Goal: Find specific page/section: Find specific page/section

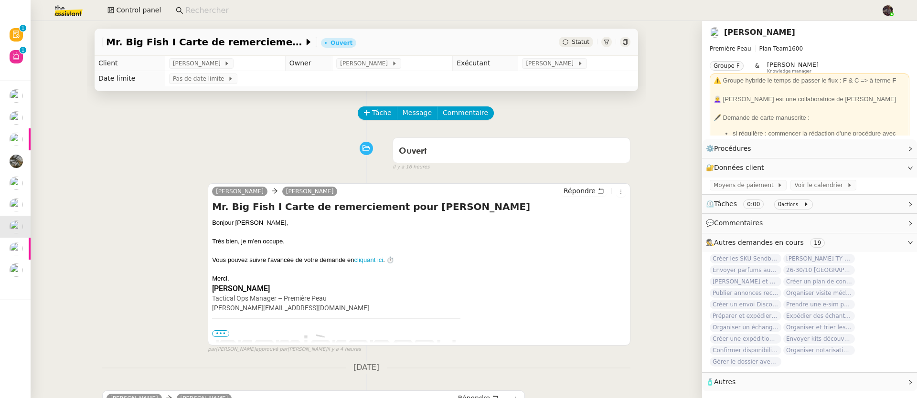
click at [201, 9] on input at bounding box center [528, 10] width 687 height 13
paste input "Tshiyamu"
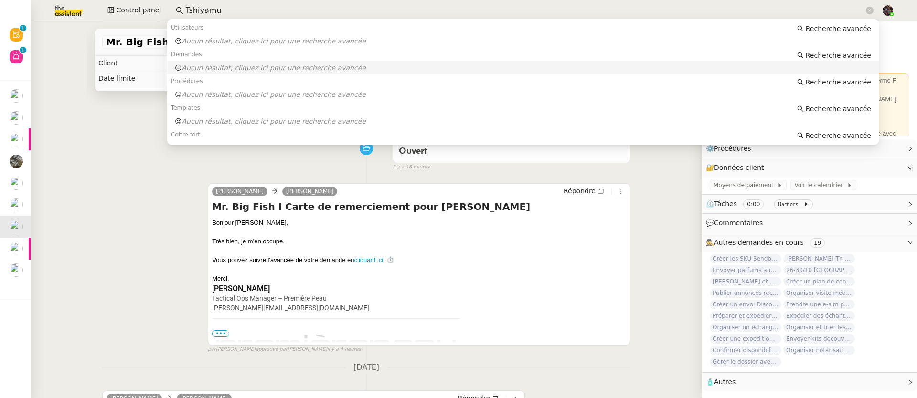
paste input "Maleyran"
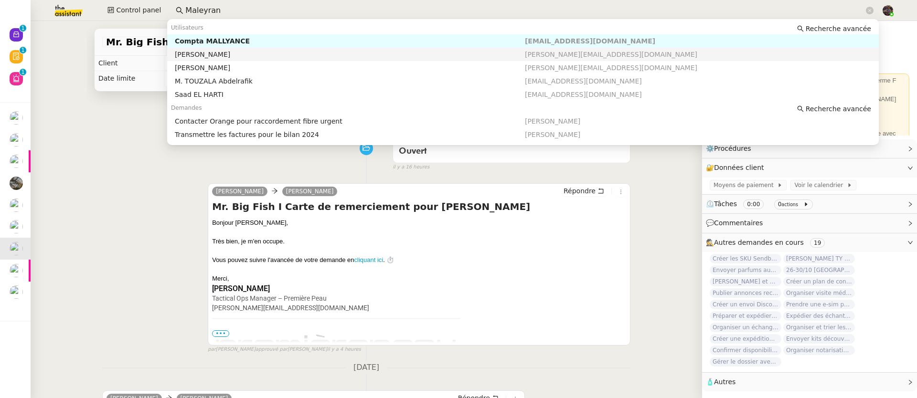
paste input "Zaid"
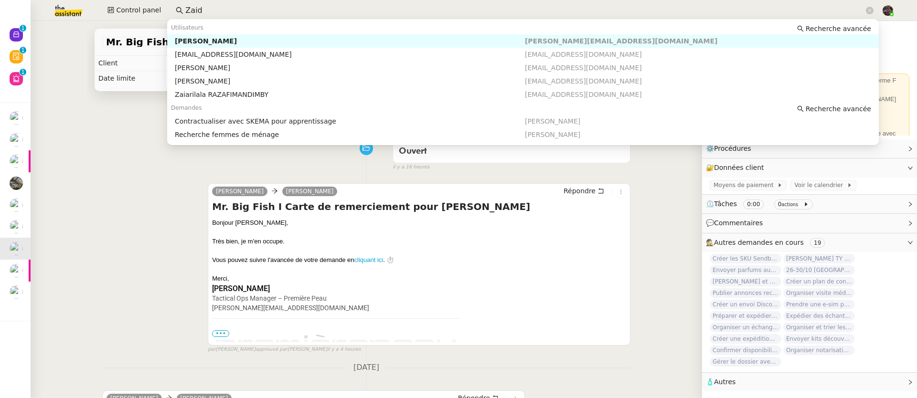
click at [216, 11] on input "Zaid" at bounding box center [524, 10] width 679 height 13
paste input "[PERSON_NAME]"
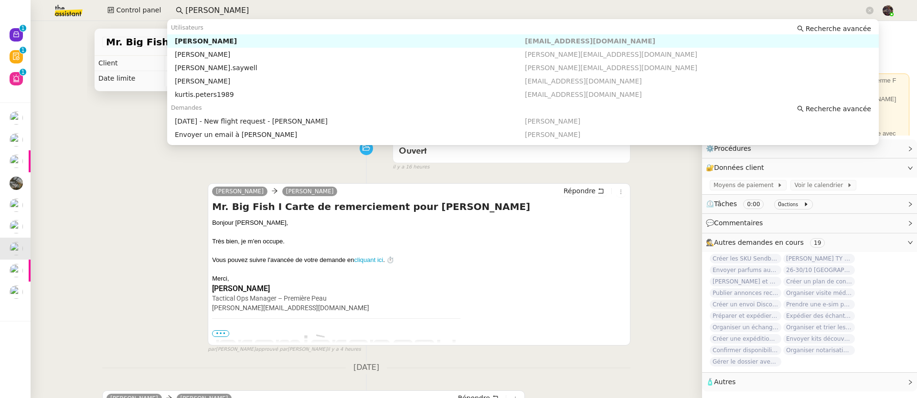
click at [232, 40] on div "[PERSON_NAME]" at bounding box center [350, 41] width 350 height 9
type input "[PERSON_NAME]"
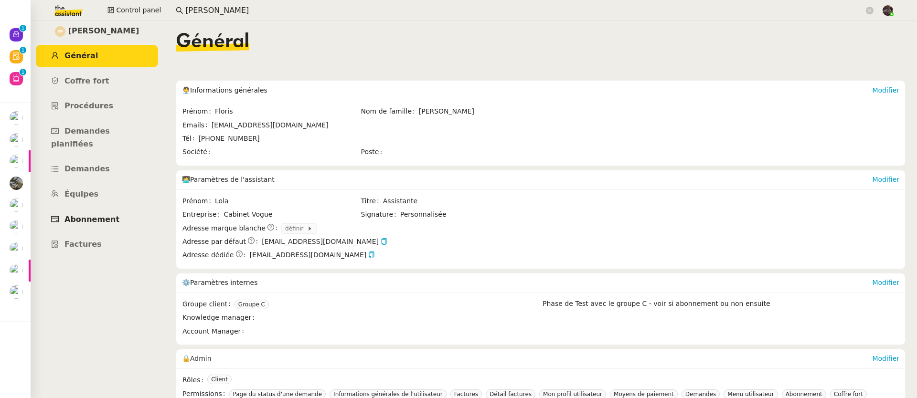
click at [87, 209] on link "Abonnement" at bounding box center [97, 220] width 122 height 22
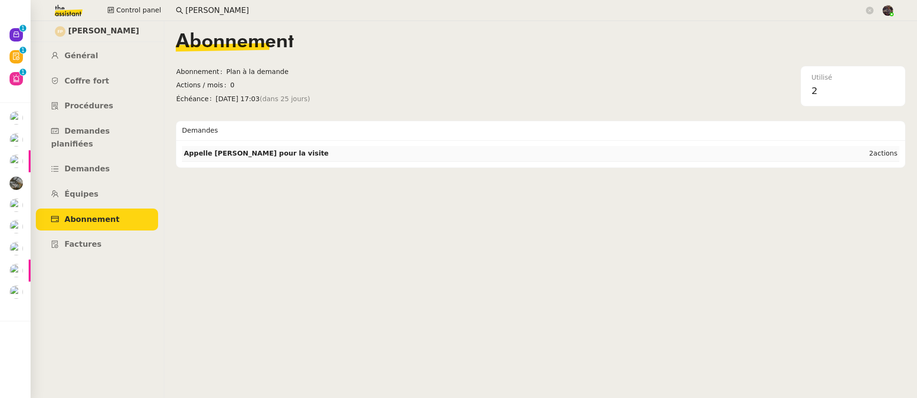
click at [281, 155] on td "Appelle [PERSON_NAME] pour la visite" at bounding box center [477, 153] width 590 height 15
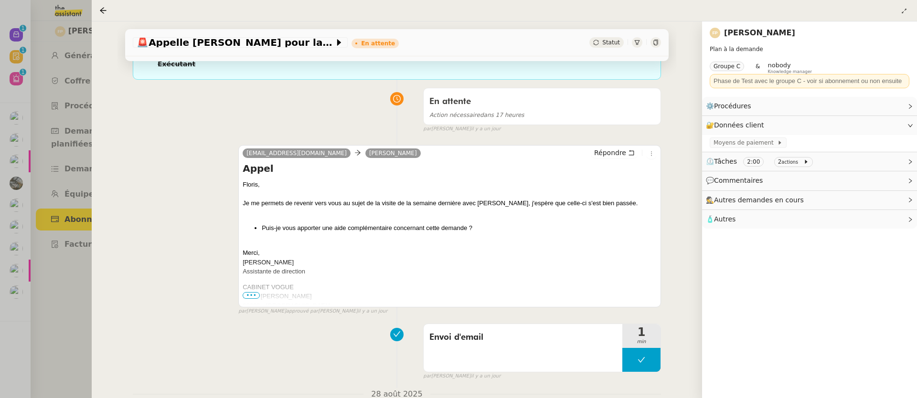
scroll to position [305, 0]
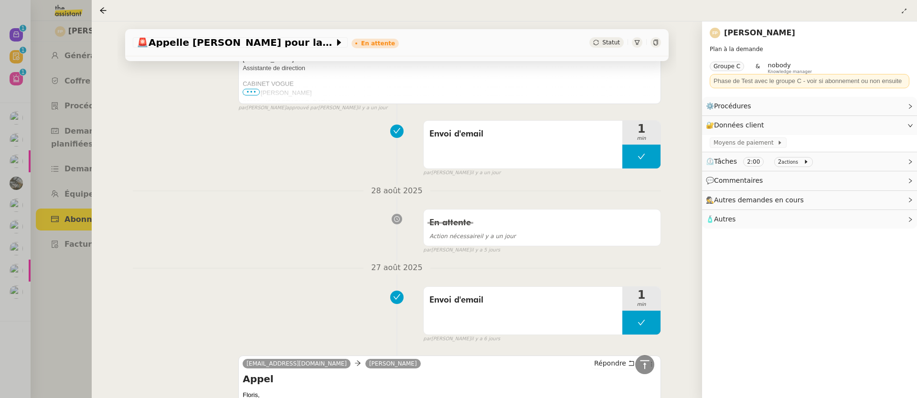
click at [53, 206] on div at bounding box center [458, 199] width 917 height 398
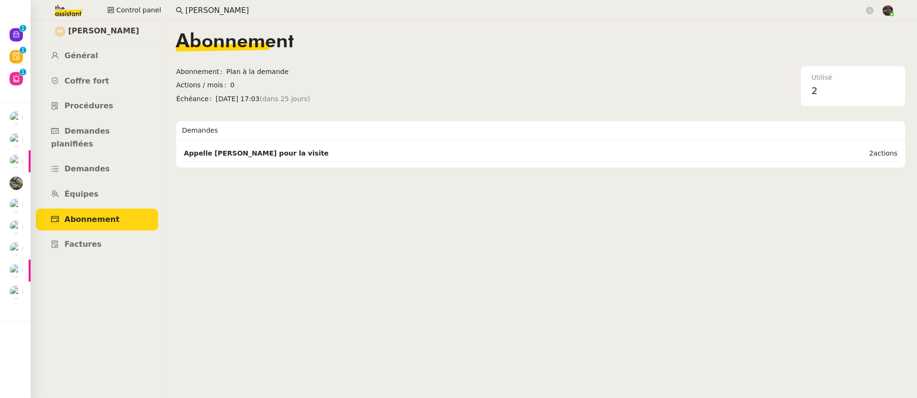
click at [107, 143] on ul "Général Coffre fort Procédures Demandes planifiées Demandes Équipes Abonnement …" at bounding box center [97, 150] width 134 height 211
click at [108, 158] on link "Demandes" at bounding box center [97, 169] width 122 height 22
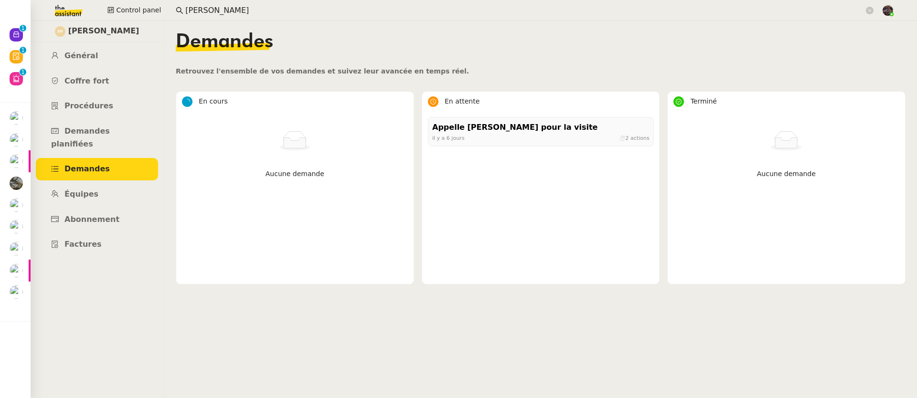
click at [98, 29] on span "[PERSON_NAME]" at bounding box center [103, 31] width 71 height 13
copy span "[PERSON_NAME]"
